Goal: Task Accomplishment & Management: Manage account settings

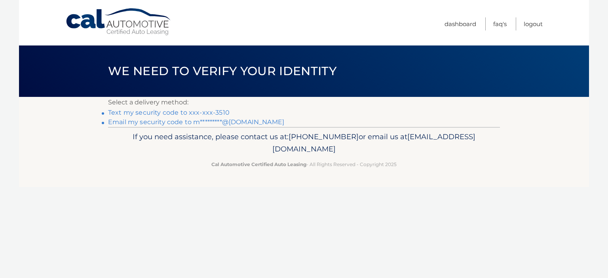
click at [202, 114] on link "Text my security code to xxx-xxx-3510" at bounding box center [169, 113] width 122 height 8
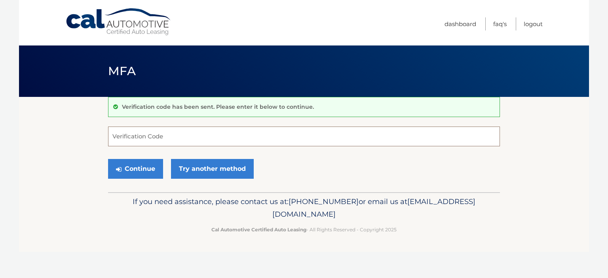
click at [194, 135] on input "Verification Code" at bounding box center [304, 137] width 392 height 20
type input "761747"
click at [142, 173] on button "Continue" at bounding box center [135, 169] width 55 height 20
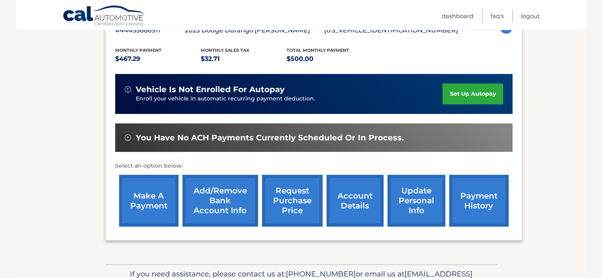
scroll to position [198, 0]
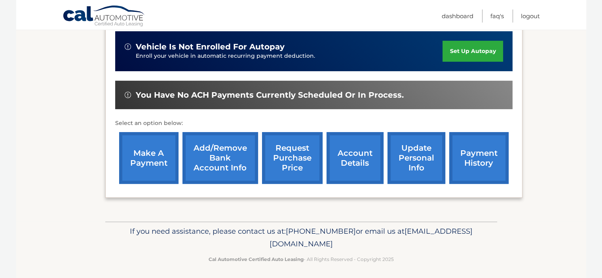
click at [144, 174] on link "make a payment" at bounding box center [148, 158] width 59 height 52
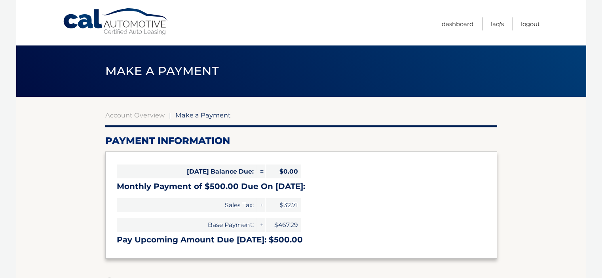
select select "NWI1MjVjMzQtOGZjMC00OWFkLTlmZWYtYjczNWJiMzUxMWQ5"
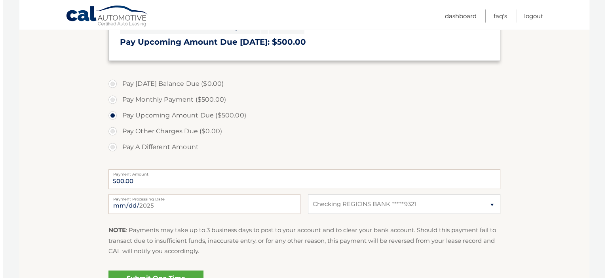
scroll to position [238, 0]
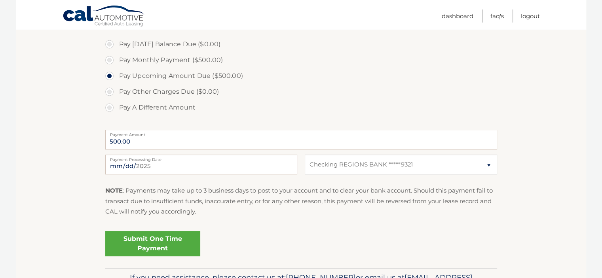
click at [141, 236] on link "Submit One Time Payment" at bounding box center [152, 243] width 95 height 25
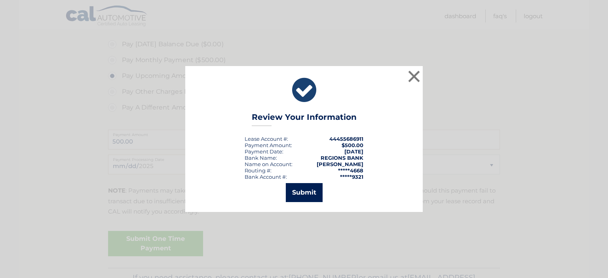
drag, startPoint x: 310, startPoint y: 186, endPoint x: 316, endPoint y: 145, distance: 41.5
click at [310, 184] on button "Submit" at bounding box center [304, 192] width 37 height 19
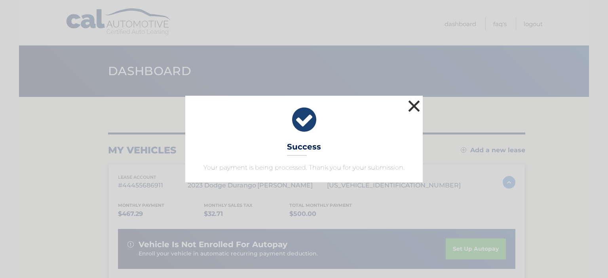
click at [412, 107] on button "×" at bounding box center [414, 106] width 16 height 16
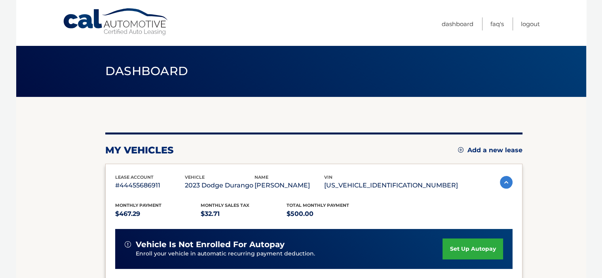
scroll to position [40, 0]
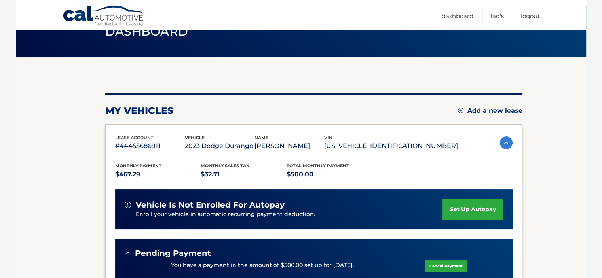
click at [447, 208] on link "set up autopay" at bounding box center [473, 209] width 60 height 21
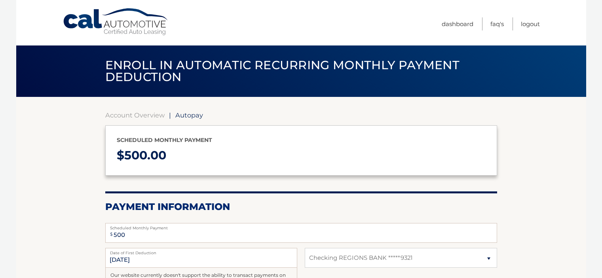
select select "NWI1MjVjMzQtOGZjMC00OWFkLTlmZWYtYjczNWJiMzUxMWQ5"
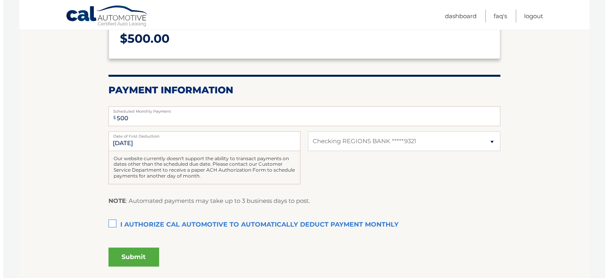
scroll to position [158, 0]
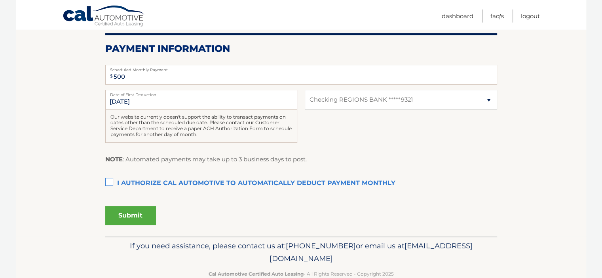
click at [106, 182] on label "I authorize cal automotive to automatically deduct payment monthly This checkbo…" at bounding box center [301, 184] width 392 height 16
click at [0, 0] on input "I authorize cal automotive to automatically deduct payment monthly This checkbo…" at bounding box center [0, 0] width 0 height 0
click at [136, 215] on button "Submit" at bounding box center [130, 215] width 51 height 19
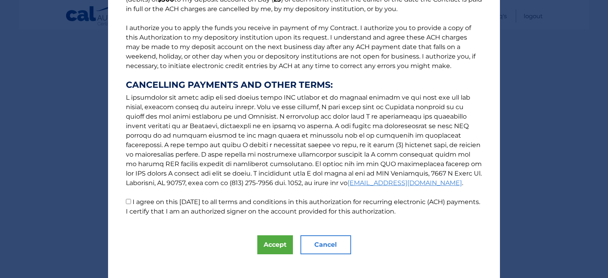
scroll to position [95, 0]
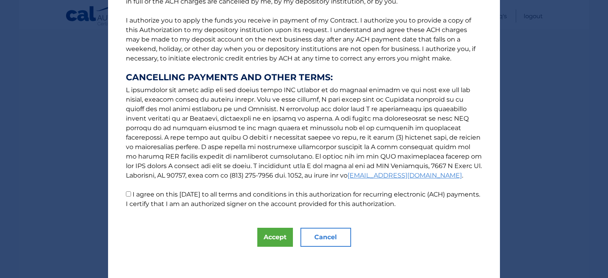
click at [126, 194] on input "I agree on this 09/18/2025 to all terms and conditions in this authorization fo…" at bounding box center [128, 194] width 5 height 5
checkbox input "true"
click at [266, 238] on button "Accept" at bounding box center [275, 237] width 36 height 19
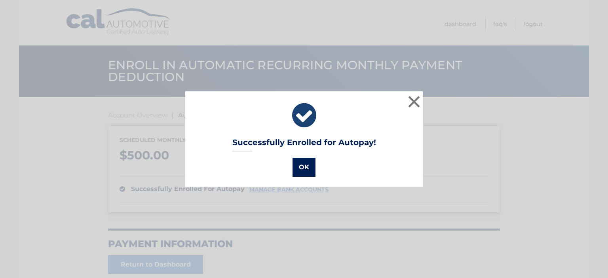
click at [294, 163] on button "OK" at bounding box center [304, 167] width 23 height 19
